Goal: Contribute content

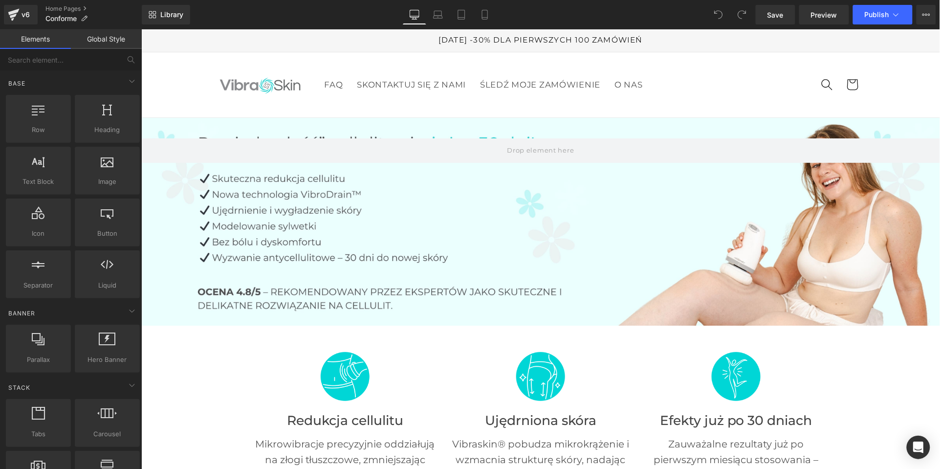
click at [701, 209] on div at bounding box center [540, 221] width 799 height 208
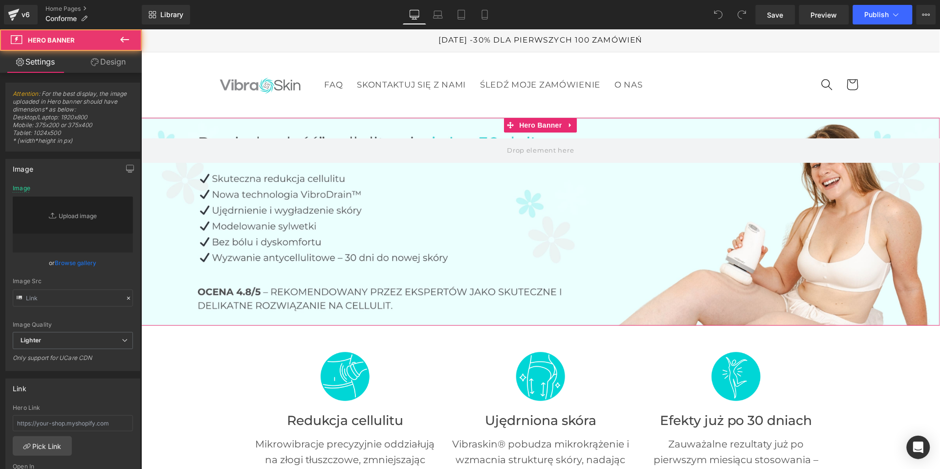
type input "[URL][DOMAIN_NAME]"
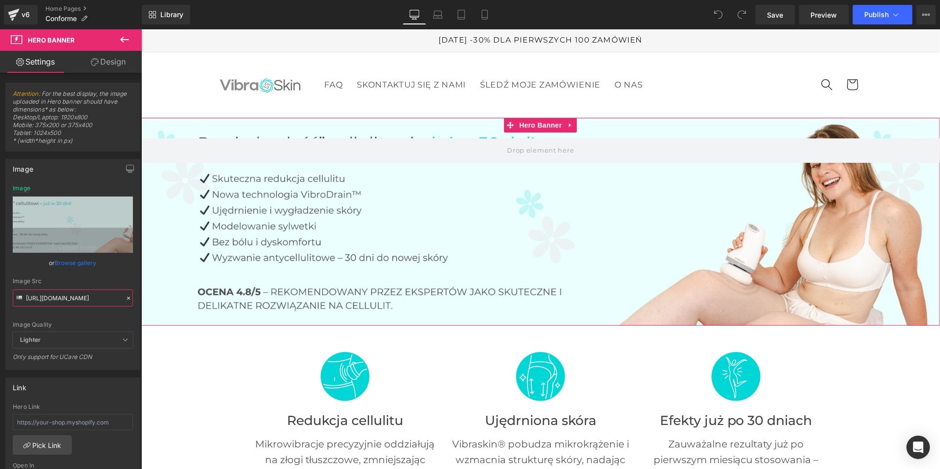
click at [67, 297] on input "[URL][DOMAIN_NAME]" at bounding box center [73, 297] width 120 height 17
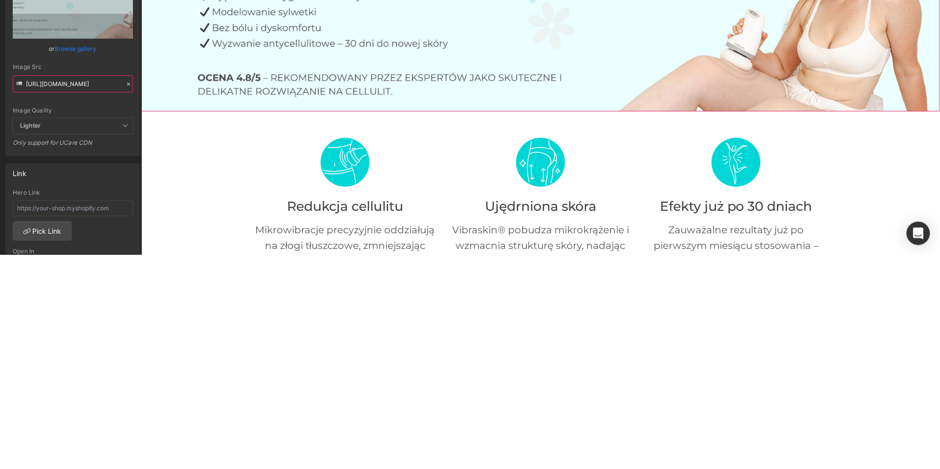
scroll to position [0, 306]
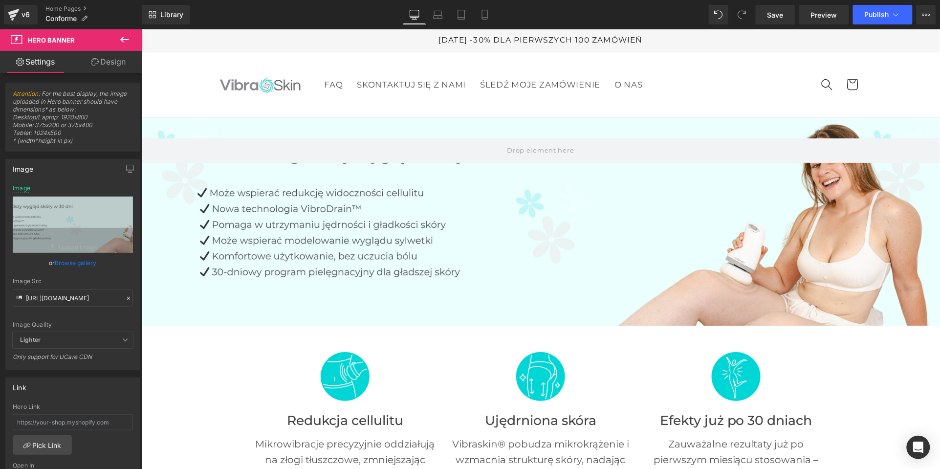
click at [439, 13] on icon at bounding box center [438, 15] width 10 height 10
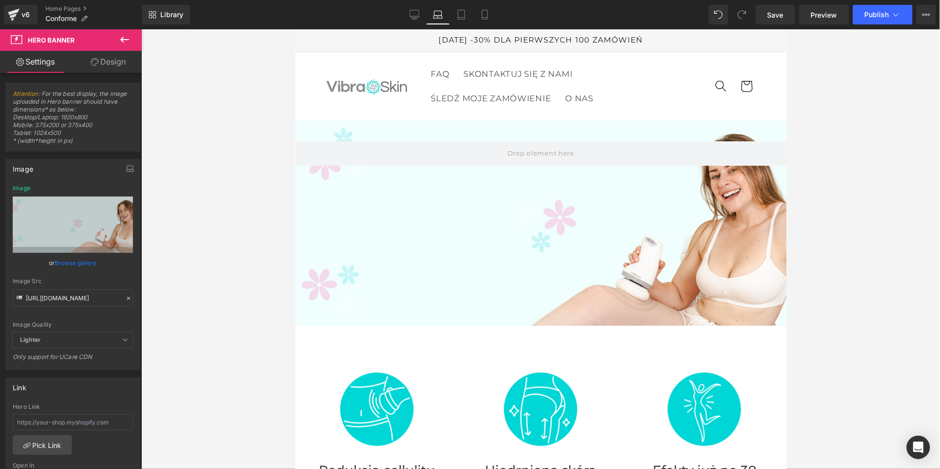
scroll to position [0, 0]
click at [66, 296] on input "[URL][DOMAIN_NAME]" at bounding box center [73, 297] width 120 height 17
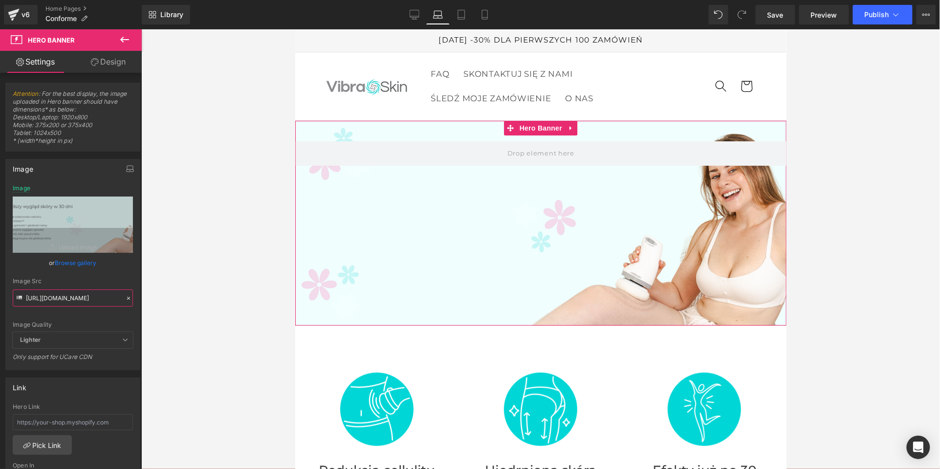
paste input "69"
click at [461, 18] on icon at bounding box center [461, 18] width 7 height 0
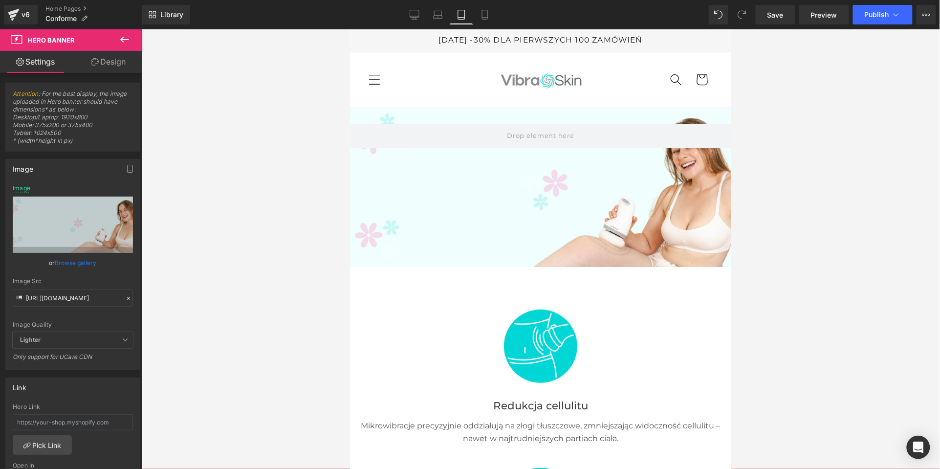
scroll to position [0, 0]
paste input "972/2082/1331/files/ban_haut_vibraskin_pro_1_ffe56720-641e-4469-9dc4-9a87ce7d77…"
click at [74, 173] on div "Image" at bounding box center [73, 168] width 134 height 19
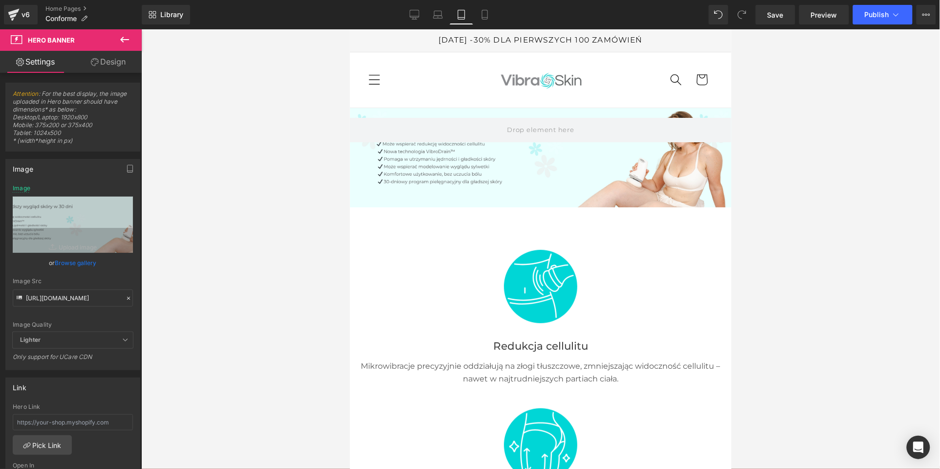
click at [438, 17] on icon at bounding box center [437, 17] width 1 height 0
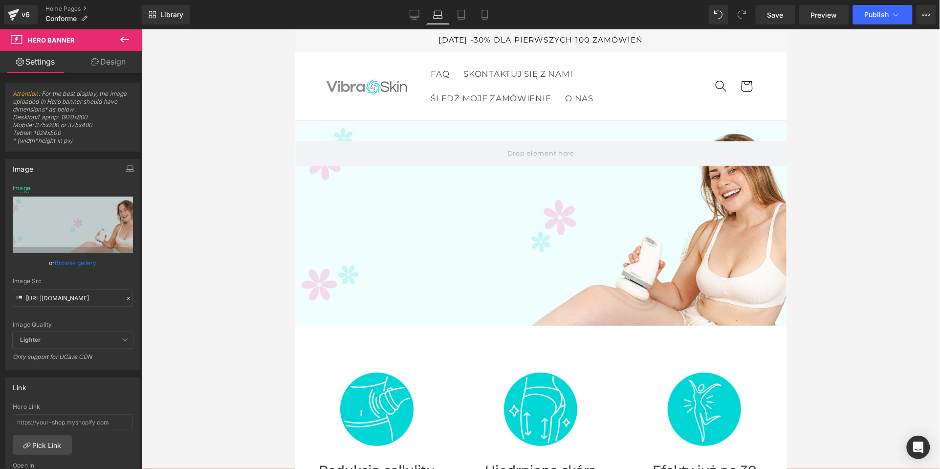
scroll to position [13, 0]
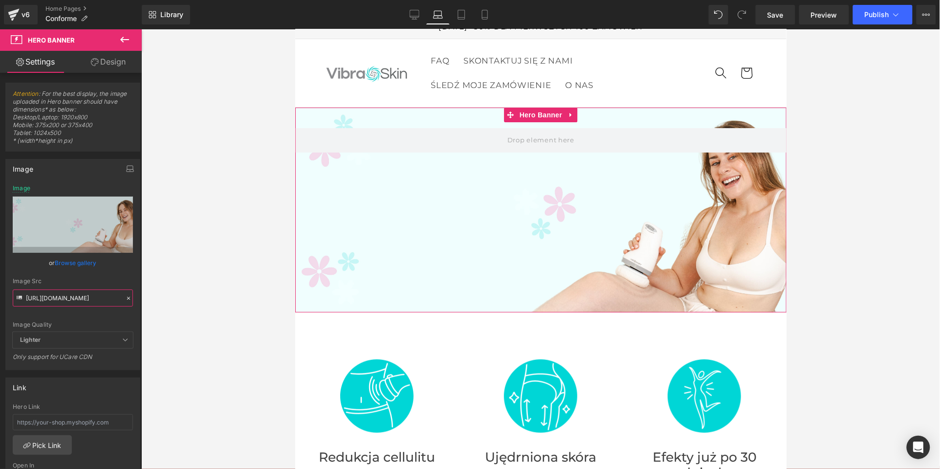
paste input "972/2082/1331/files/ban_haut_vibraskin_pro_1_ffe56720-641e-4469-9dc4-9a87ce7d77…"
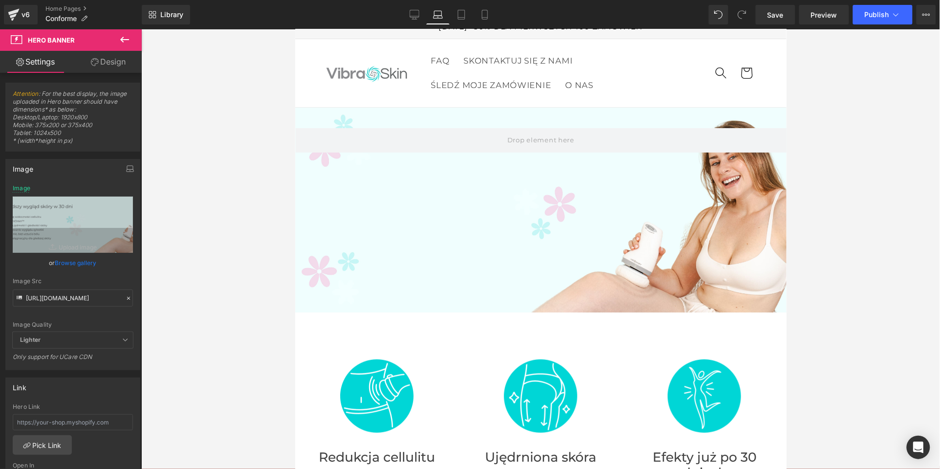
click at [67, 170] on div "Image" at bounding box center [73, 168] width 134 height 19
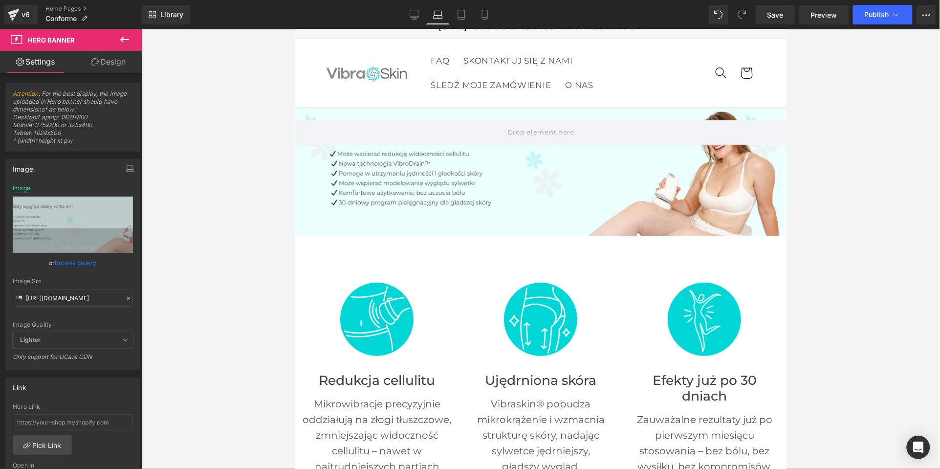
click at [489, 25] on div "Library Laptop Desktop Laptop Tablet Mobile Save Preview Publish Scheduled View…" at bounding box center [541, 14] width 798 height 29
click at [480, 8] on link "Mobile" at bounding box center [484, 15] width 23 height 20
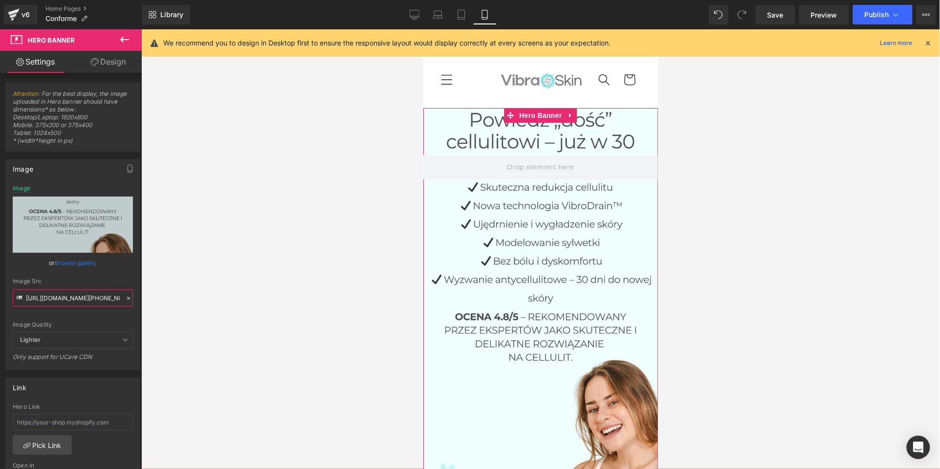
paste input "Copie_de_Banniere_mobile_1.jpg?v=[PHONE_NUMBER]"
click at [70, 175] on div "Image" at bounding box center [73, 168] width 134 height 19
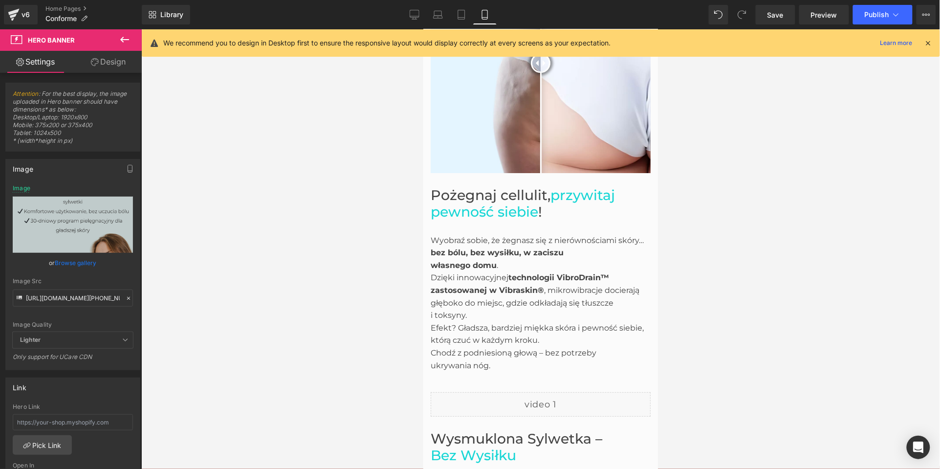
scroll to position [1119, 0]
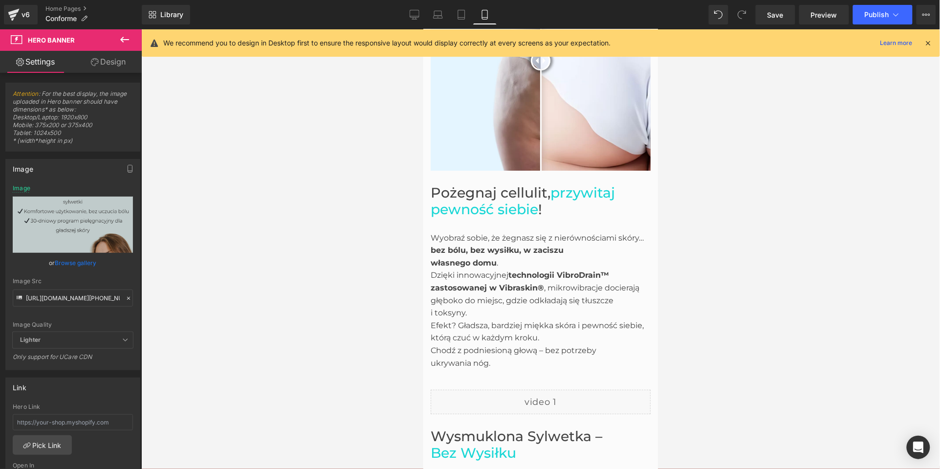
click at [416, 18] on icon at bounding box center [415, 15] width 10 height 10
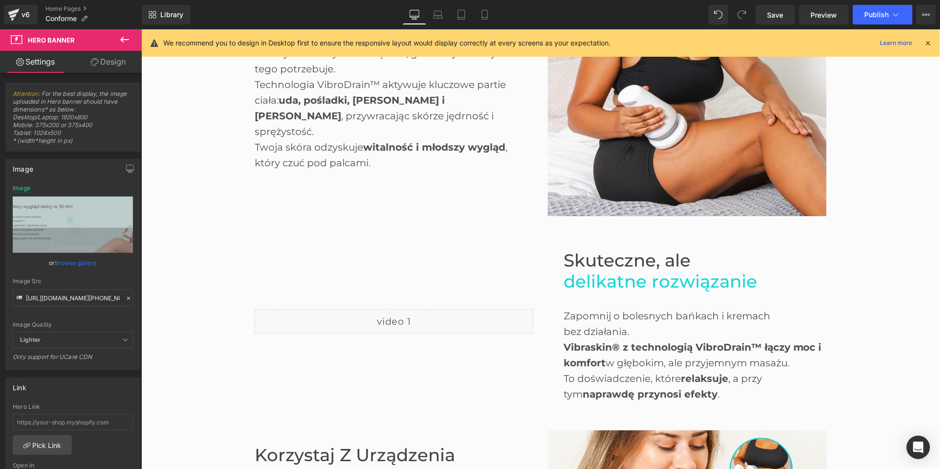
type input "[URL][DOMAIN_NAME]"
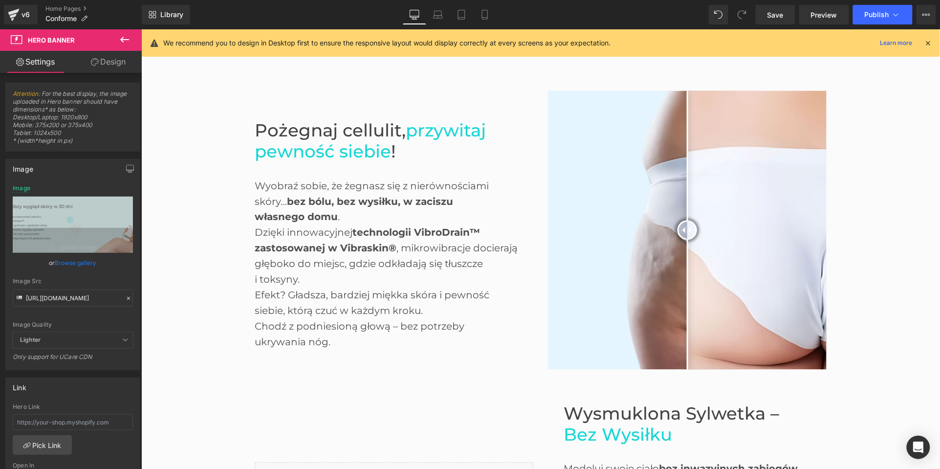
scroll to position [475, 0]
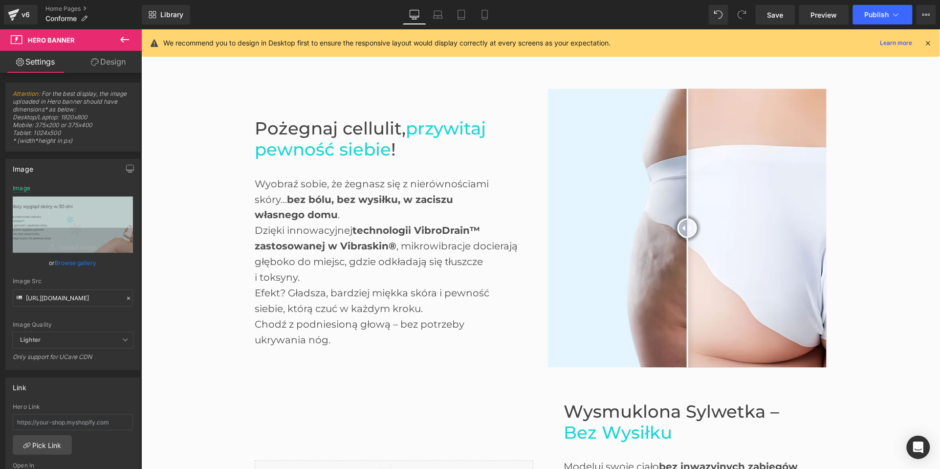
click at [936, 53] on div "We recommend you to design in Desktop first to ensure the responsive layout wou…" at bounding box center [541, 42] width 798 height 27
click at [936, 40] on div "We recommend you to design in Desktop first to ensure the responsive layout wou…" at bounding box center [541, 42] width 798 height 27
click at [936, 50] on div "We recommend you to design in Desktop first to ensure the responsive layout wou…" at bounding box center [541, 42] width 798 height 27
click at [936, 51] on div "We recommend you to design in Desktop first to ensure the responsive layout wou…" at bounding box center [541, 42] width 798 height 27
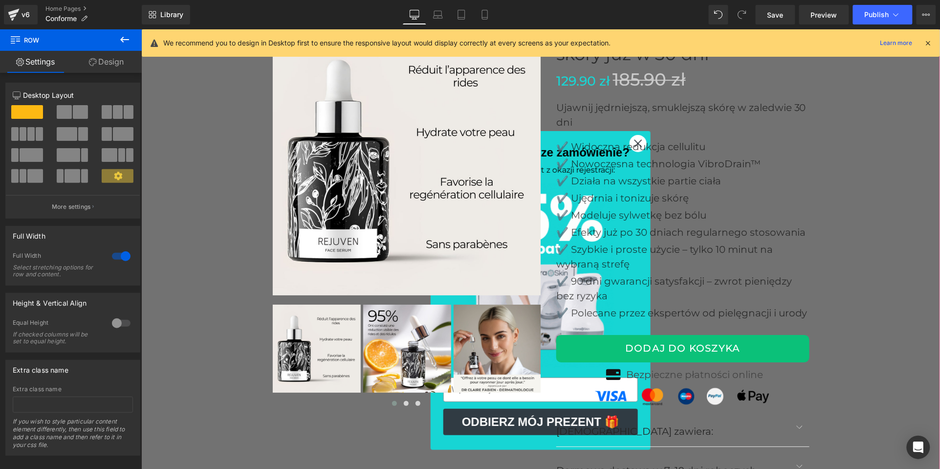
scroll to position [2453, 0]
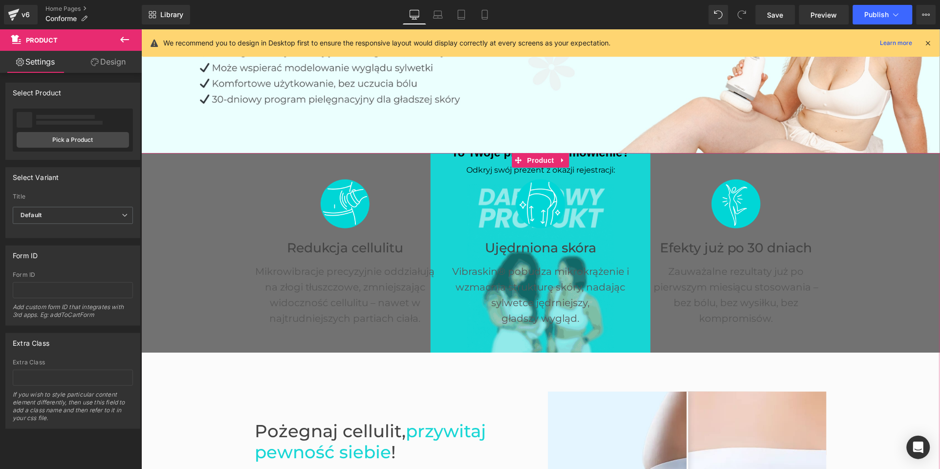
scroll to position [157, 0]
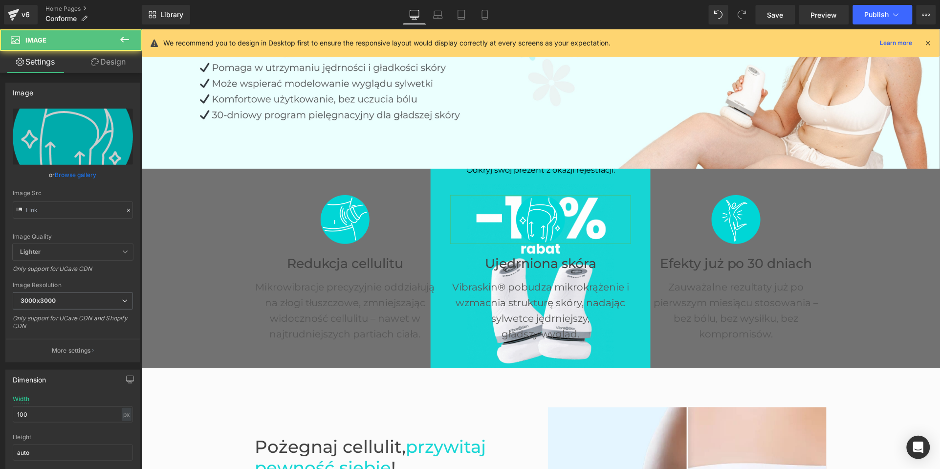
type input "[URL][DOMAIN_NAME]"
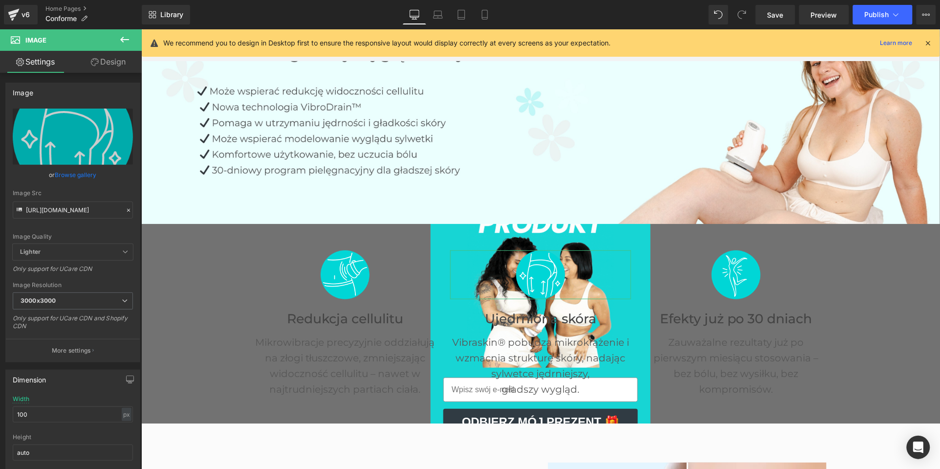
click at [792, 240] on div "Image Efekty już po 30 dniach Heading Zauważalne rezultaty już po pierwszym mie…" at bounding box center [735, 323] width 181 height 170
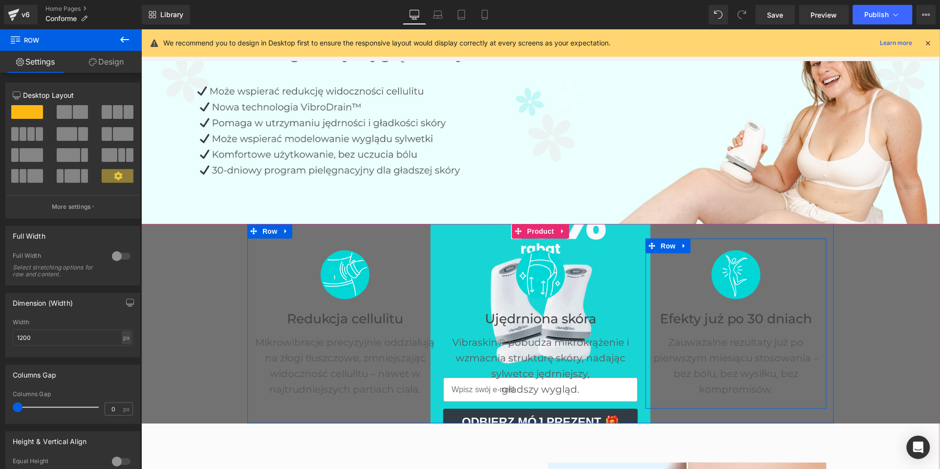
click at [543, 226] on span "Product" at bounding box center [540, 230] width 32 height 15
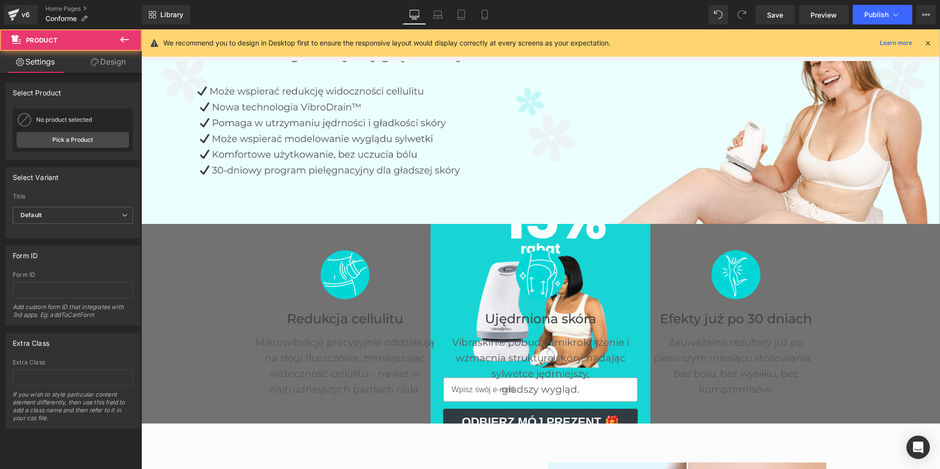
click at [45, 135] on link "Pick a Product" at bounding box center [73, 140] width 112 height 16
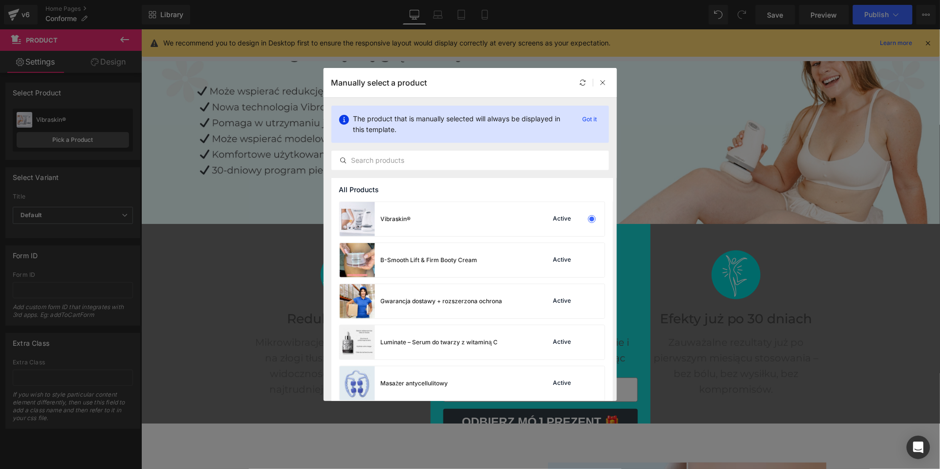
click at [535, 220] on div "Vibraskin® Active" at bounding box center [472, 219] width 265 height 34
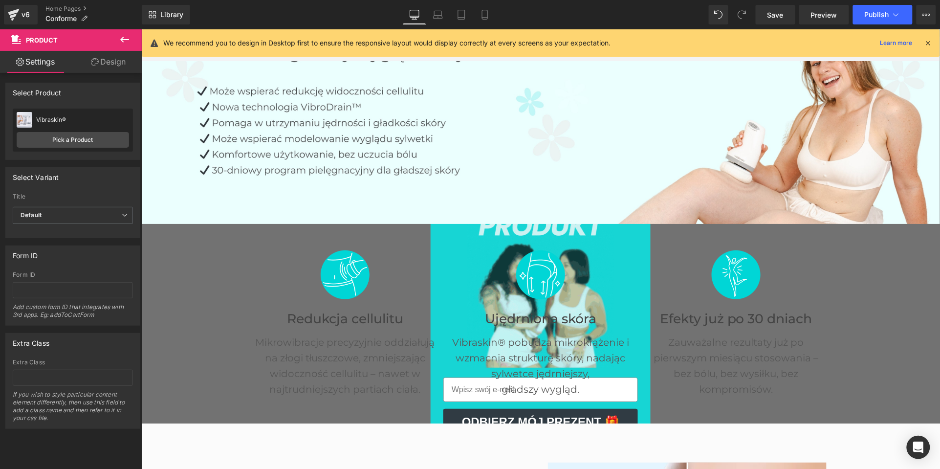
click at [642, 143] on div at bounding box center [540, 120] width 799 height 208
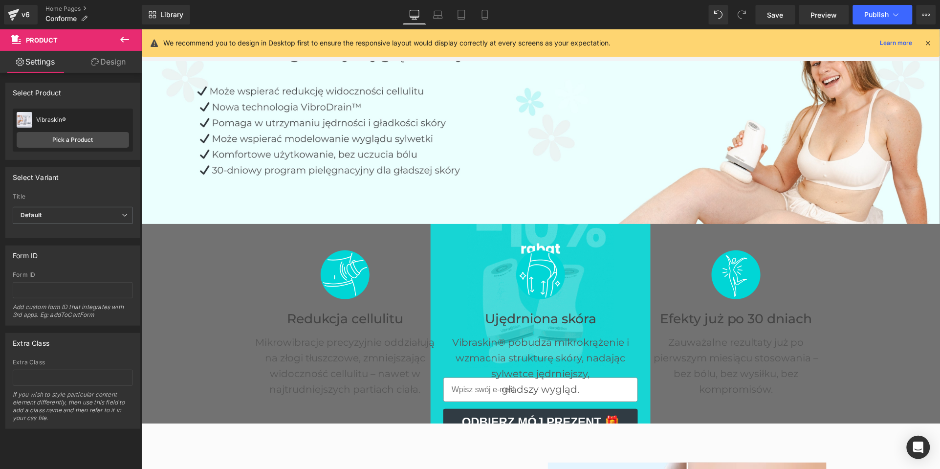
click at [632, 143] on div at bounding box center [540, 120] width 799 height 208
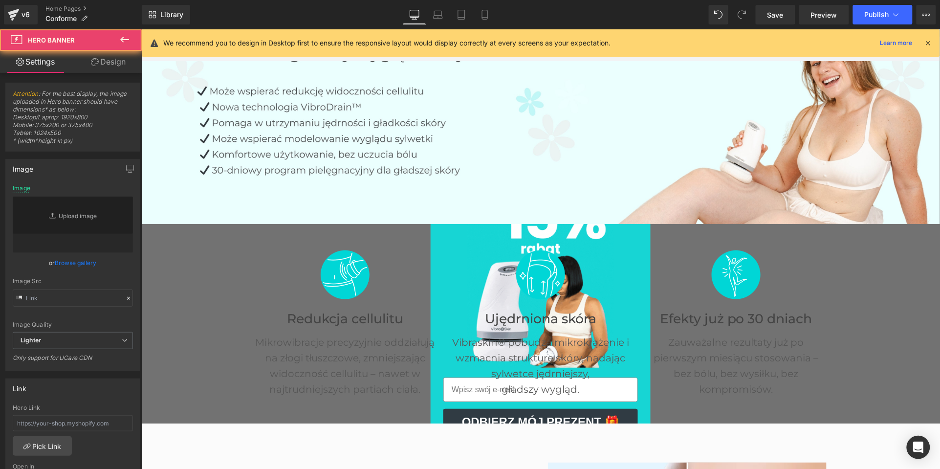
scroll to position [2876, 0]
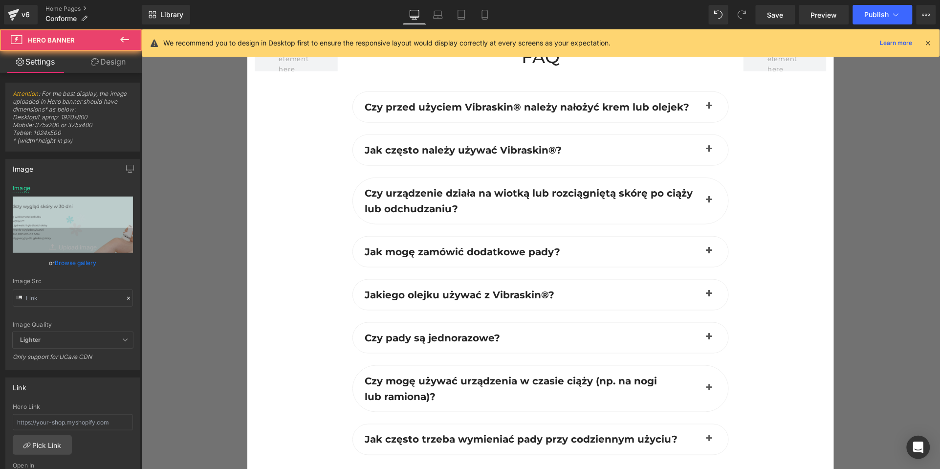
type input "[URL][DOMAIN_NAME]"
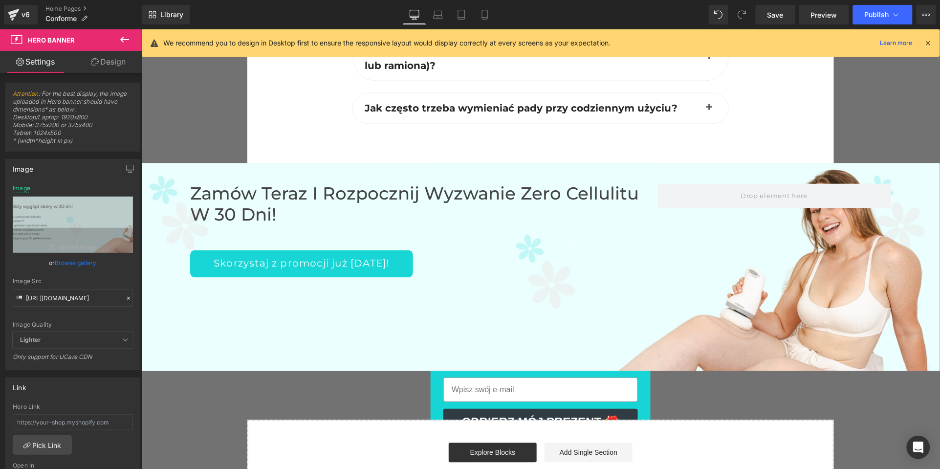
scroll to position [3378, 0]
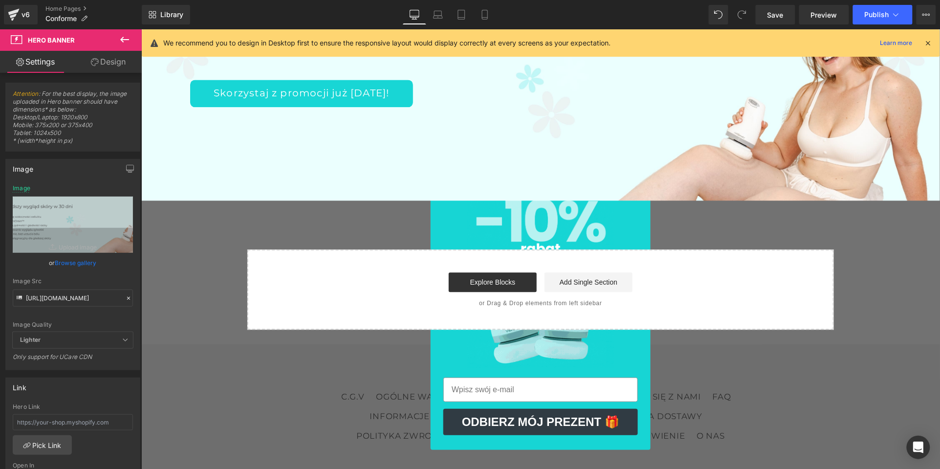
click at [772, 10] on span "Save" at bounding box center [775, 15] width 16 height 10
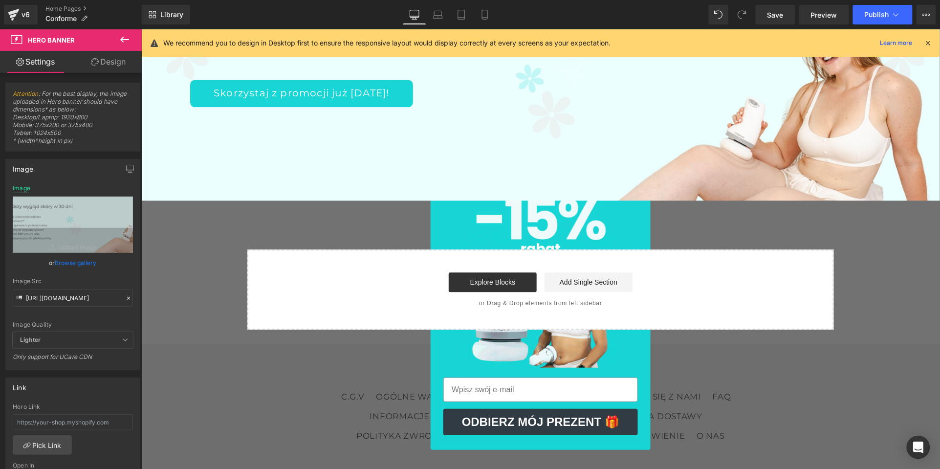
click at [875, 22] on button "Publish" at bounding box center [883, 15] width 60 height 20
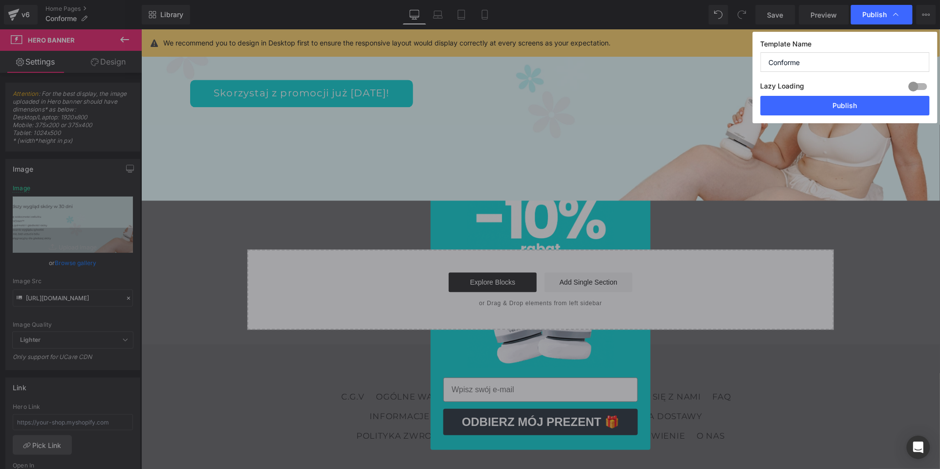
click at [838, 110] on button "Publish" at bounding box center [845, 106] width 169 height 20
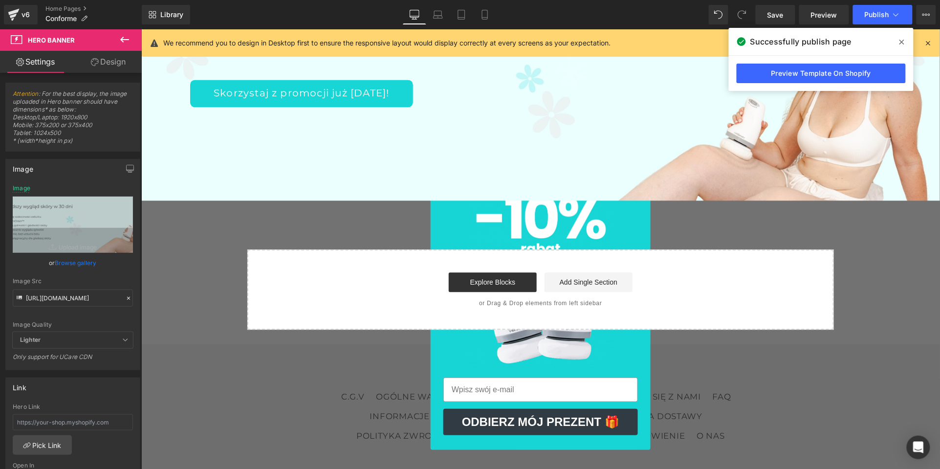
click at [164, 14] on span "Library" at bounding box center [171, 14] width 23 height 9
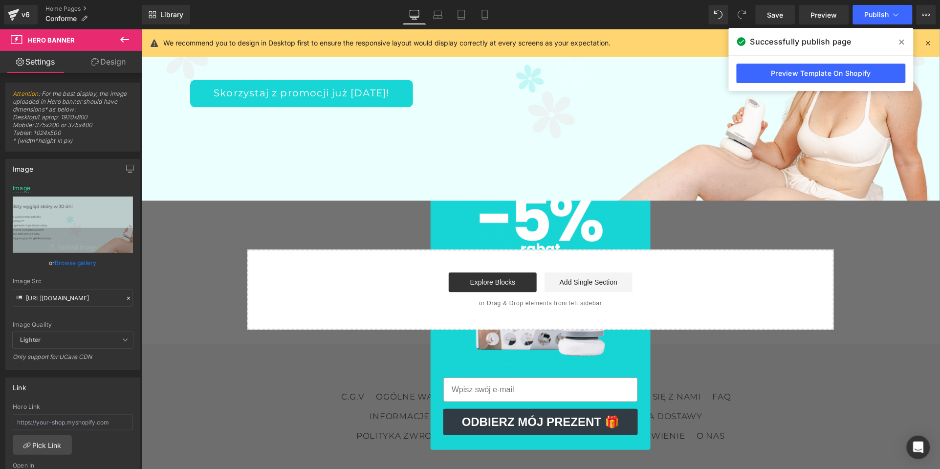
click at [12, 19] on icon at bounding box center [12, 19] width 3 height 3
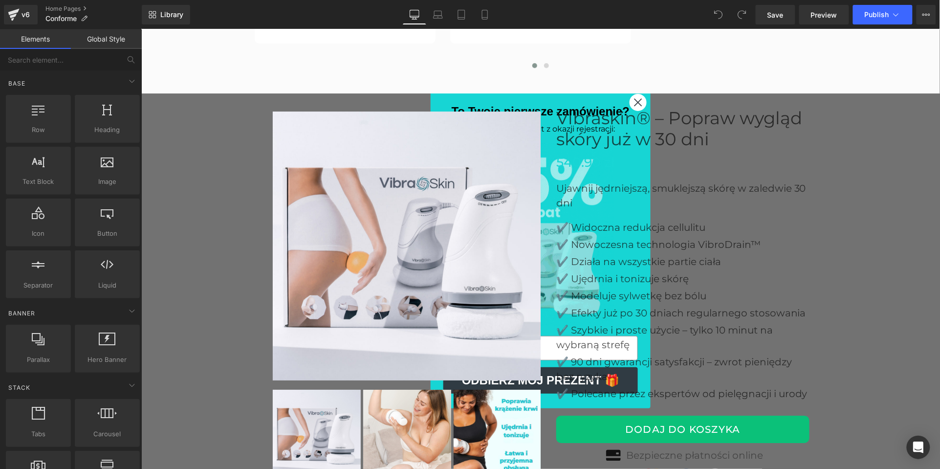
scroll to position [2359, 0]
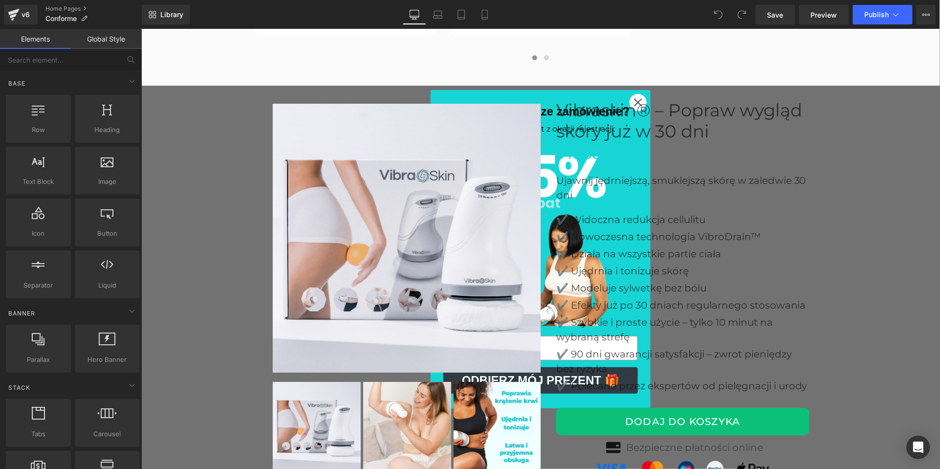
click at [692, 120] on div "Vibraskin® – Popraw wygląd skóry już w 30 dni Heading" at bounding box center [682, 121] width 253 height 42
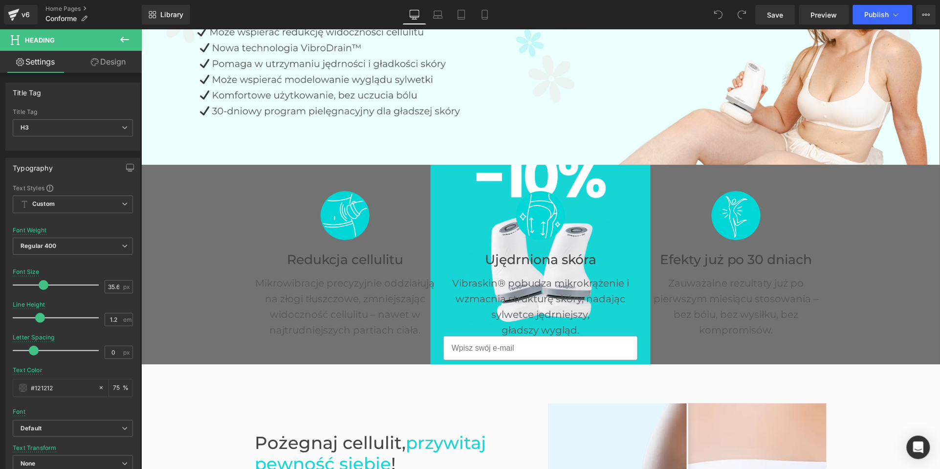
scroll to position [254, 0]
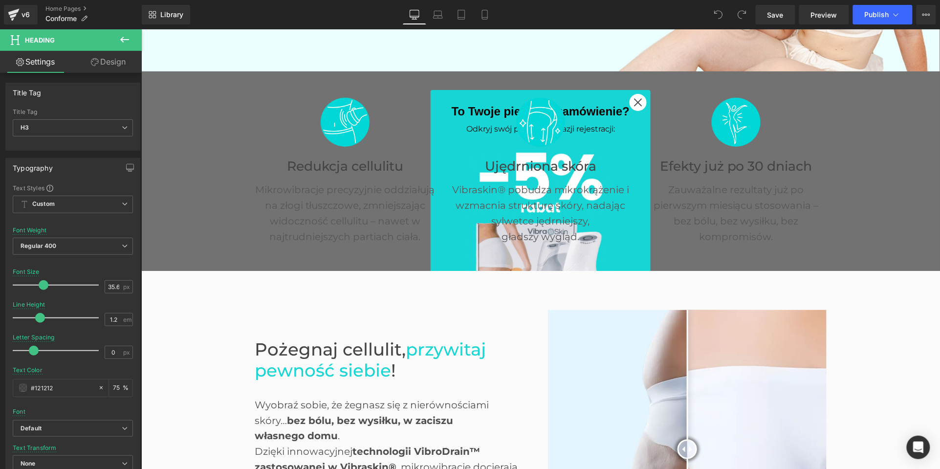
click at [539, 99] on div "Image" at bounding box center [540, 121] width 181 height 49
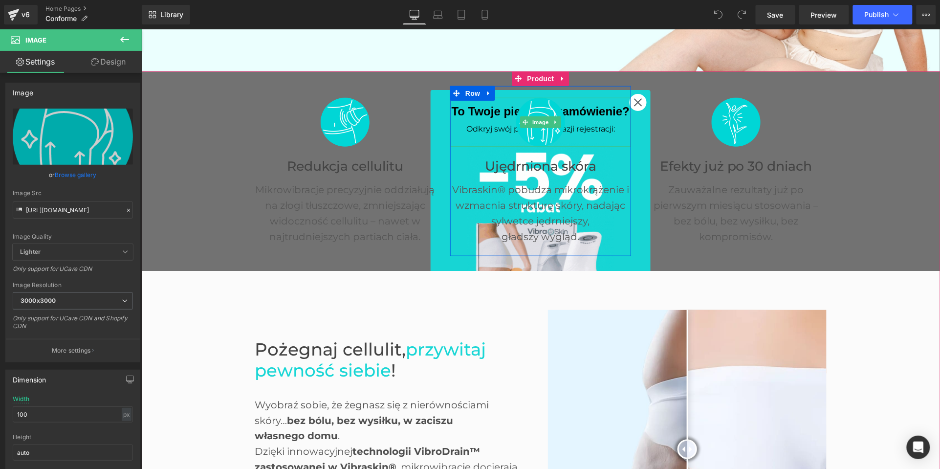
click at [543, 74] on span "Product" at bounding box center [540, 78] width 32 height 15
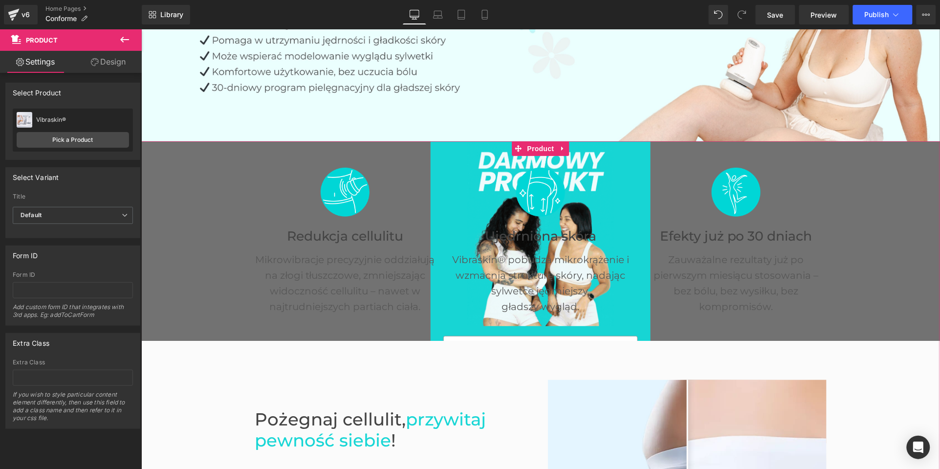
scroll to position [0, 0]
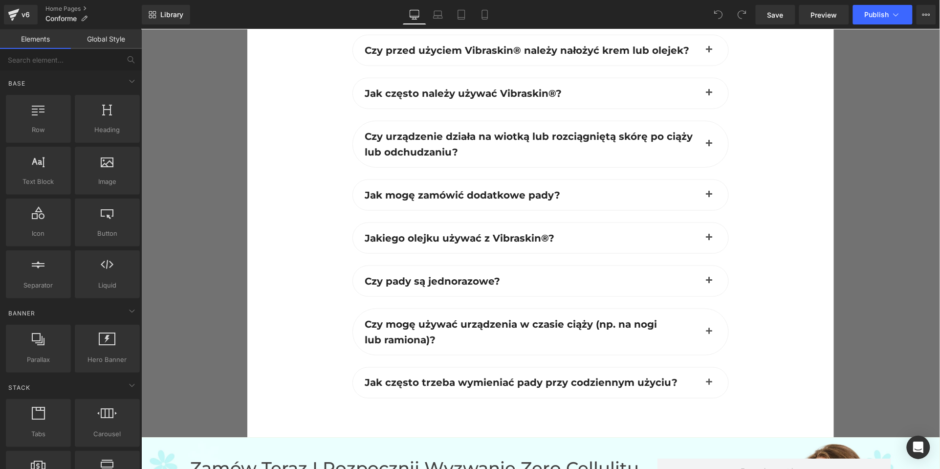
scroll to position [3323, 0]
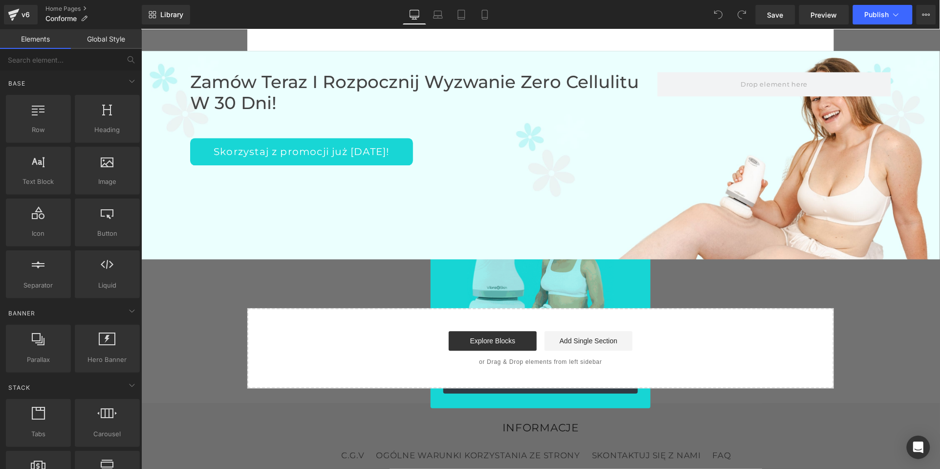
click at [637, 109] on circle "Close dialog" at bounding box center [638, 101] width 16 height 16
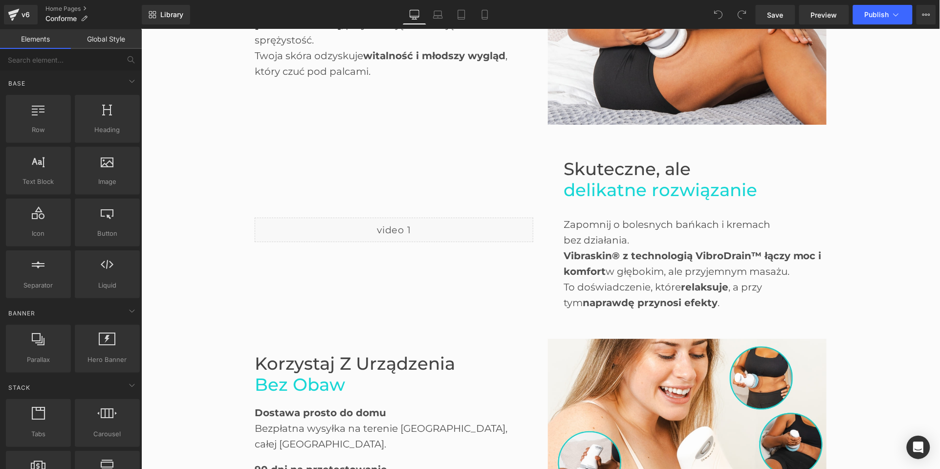
scroll to position [0, 0]
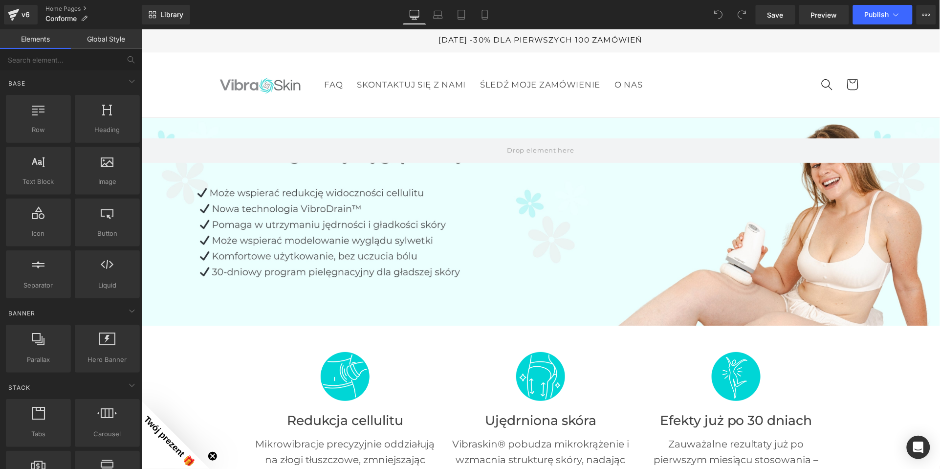
click at [16, 16] on icon at bounding box center [13, 16] width 7 height 4
